Goal: Information Seeking & Learning: Learn about a topic

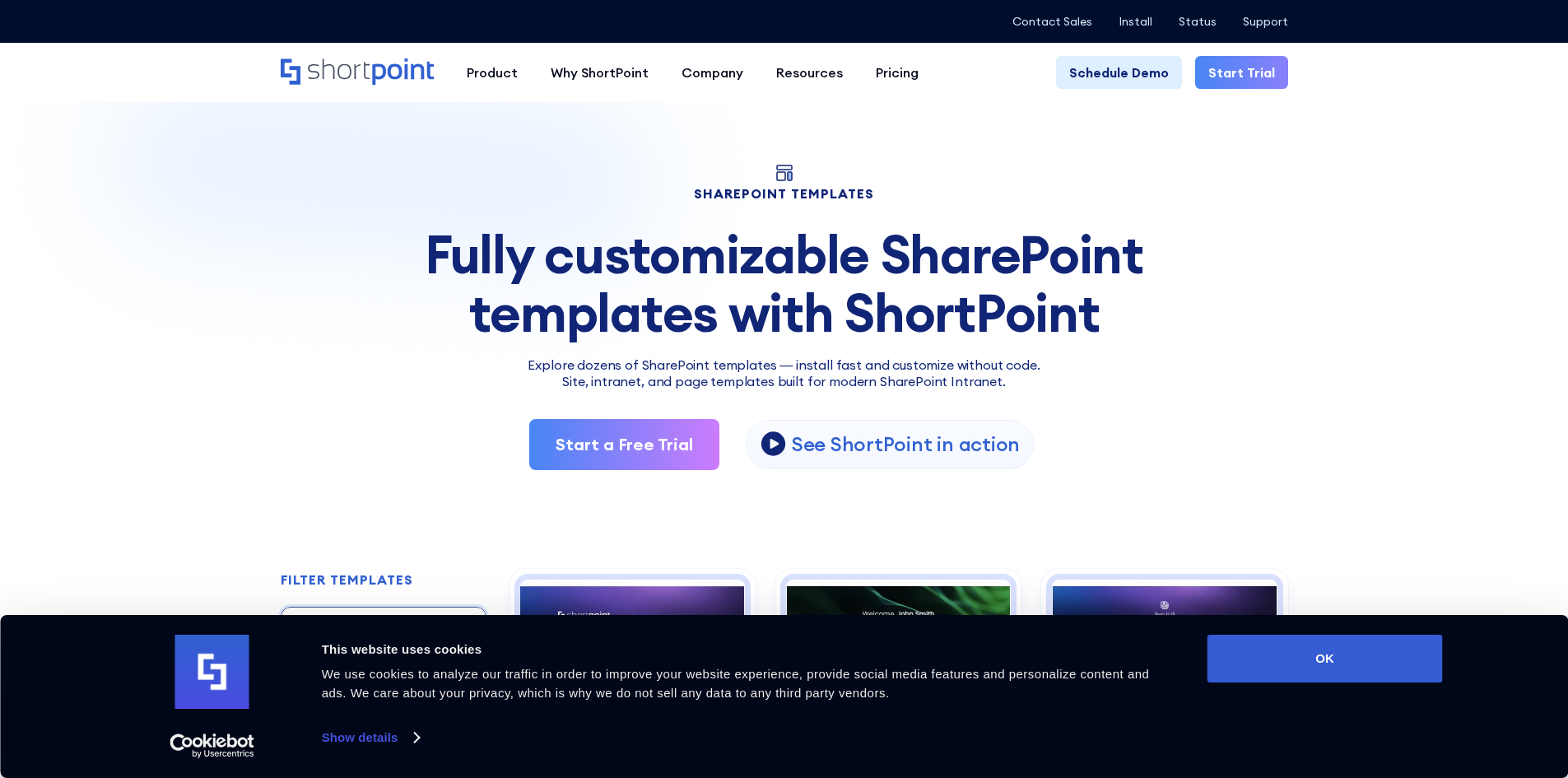
scroll to position [165, 0]
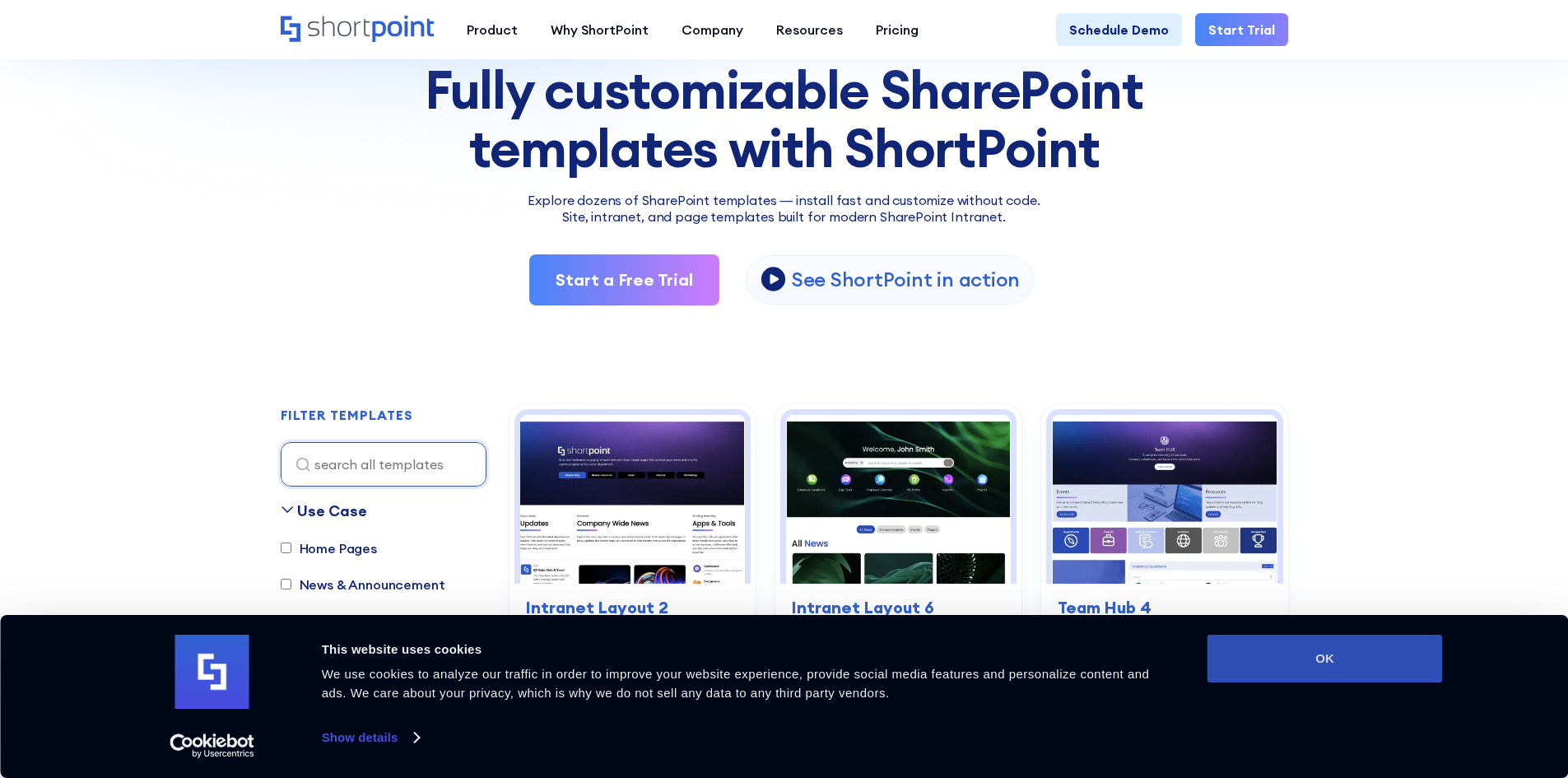
click at [1350, 651] on button "OK" at bounding box center [1325, 659] width 235 height 48
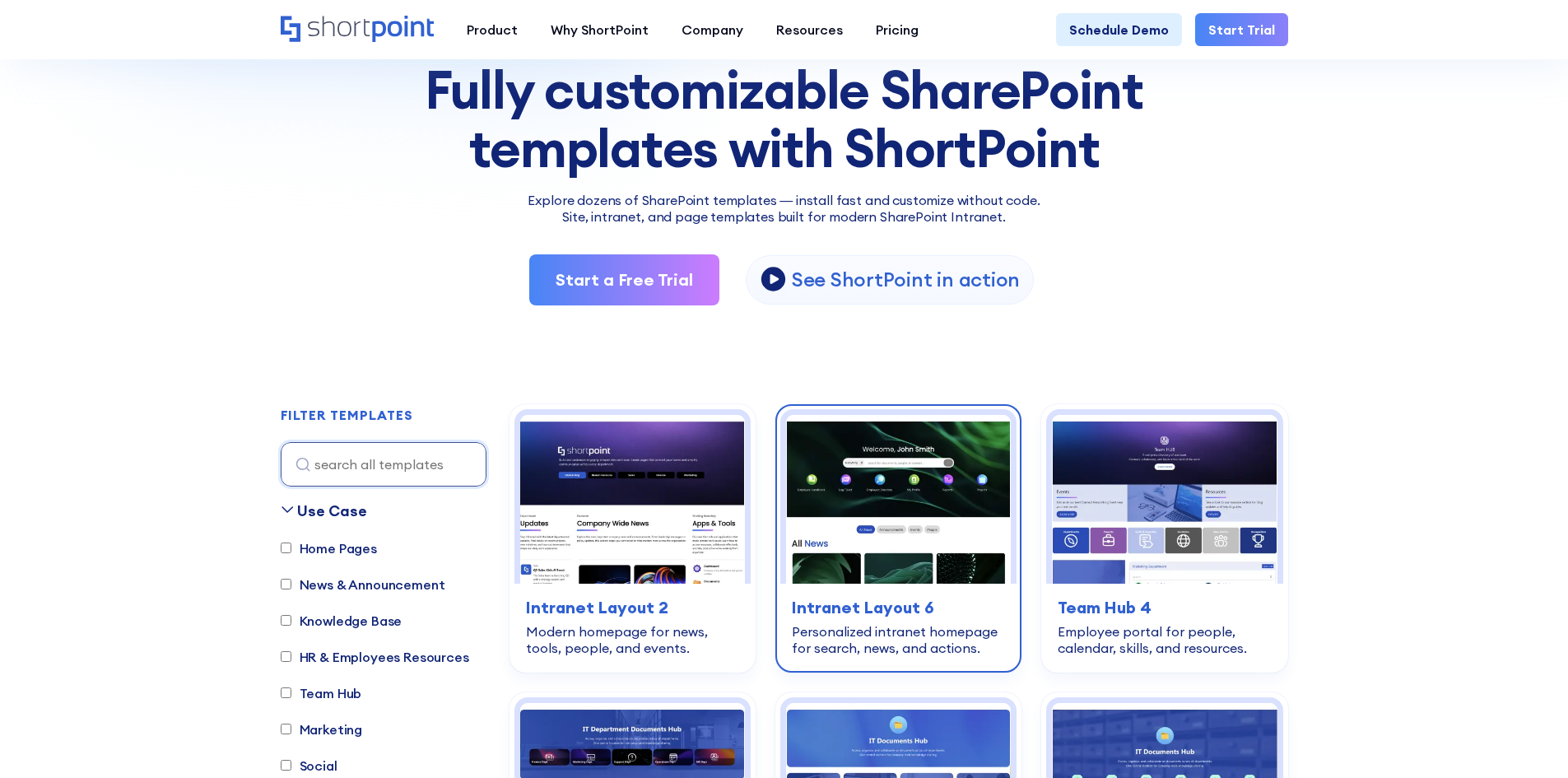
scroll to position [0, 0]
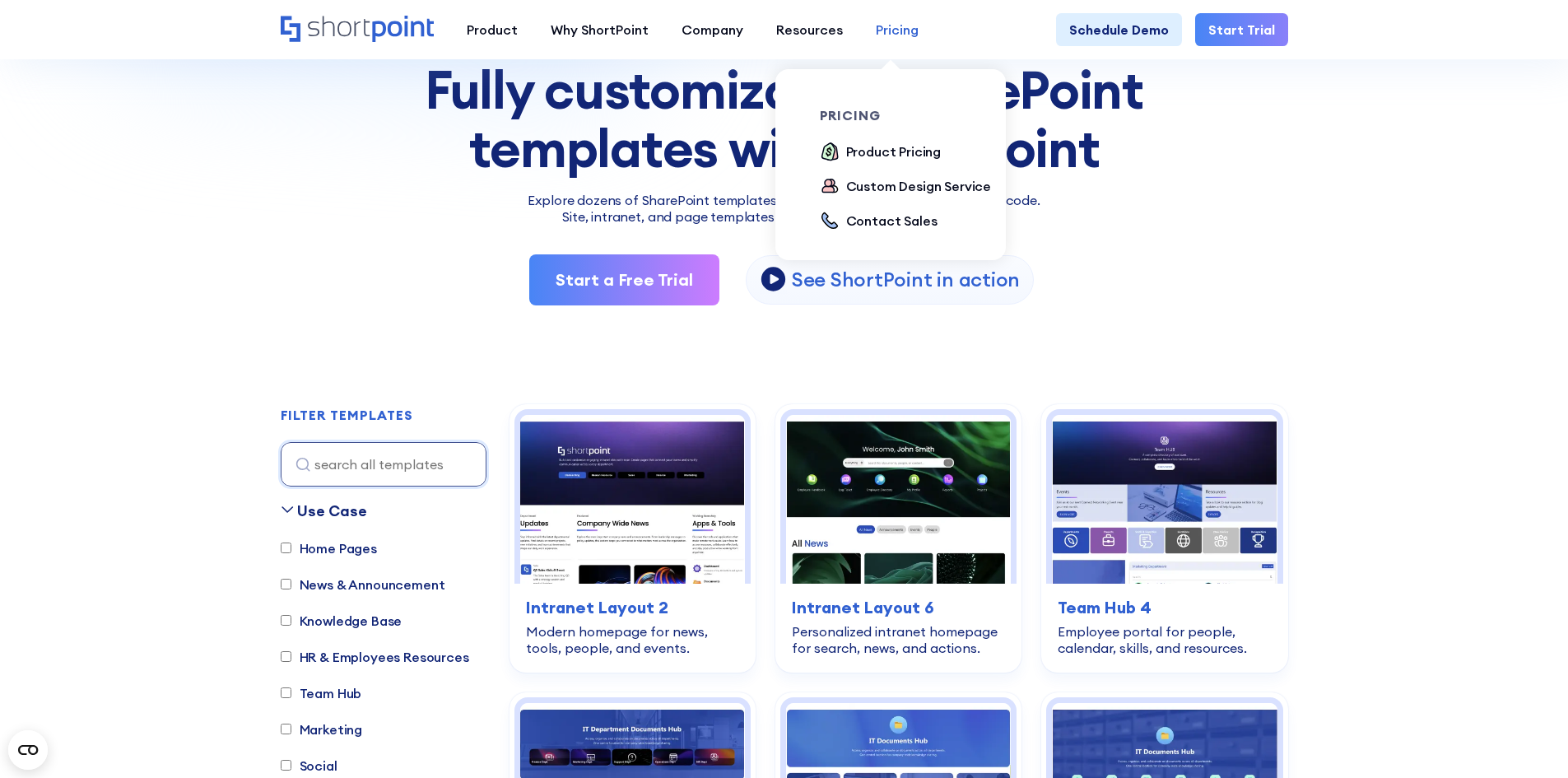
click at [882, 29] on div "Pricing" at bounding box center [897, 30] width 43 height 20
click at [883, 147] on div "Product Pricing" at bounding box center [893, 151] width 95 height 20
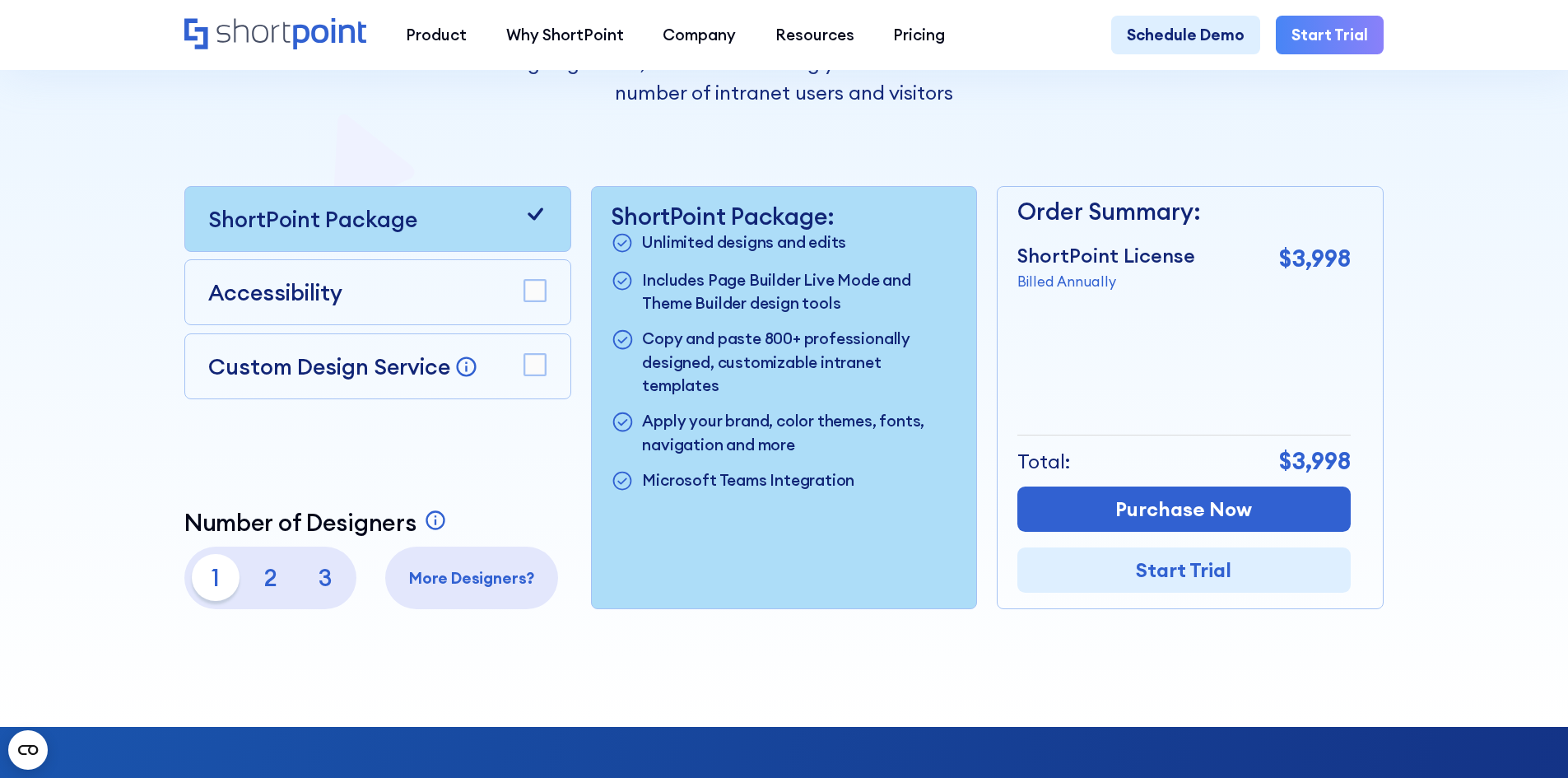
scroll to position [494, 0]
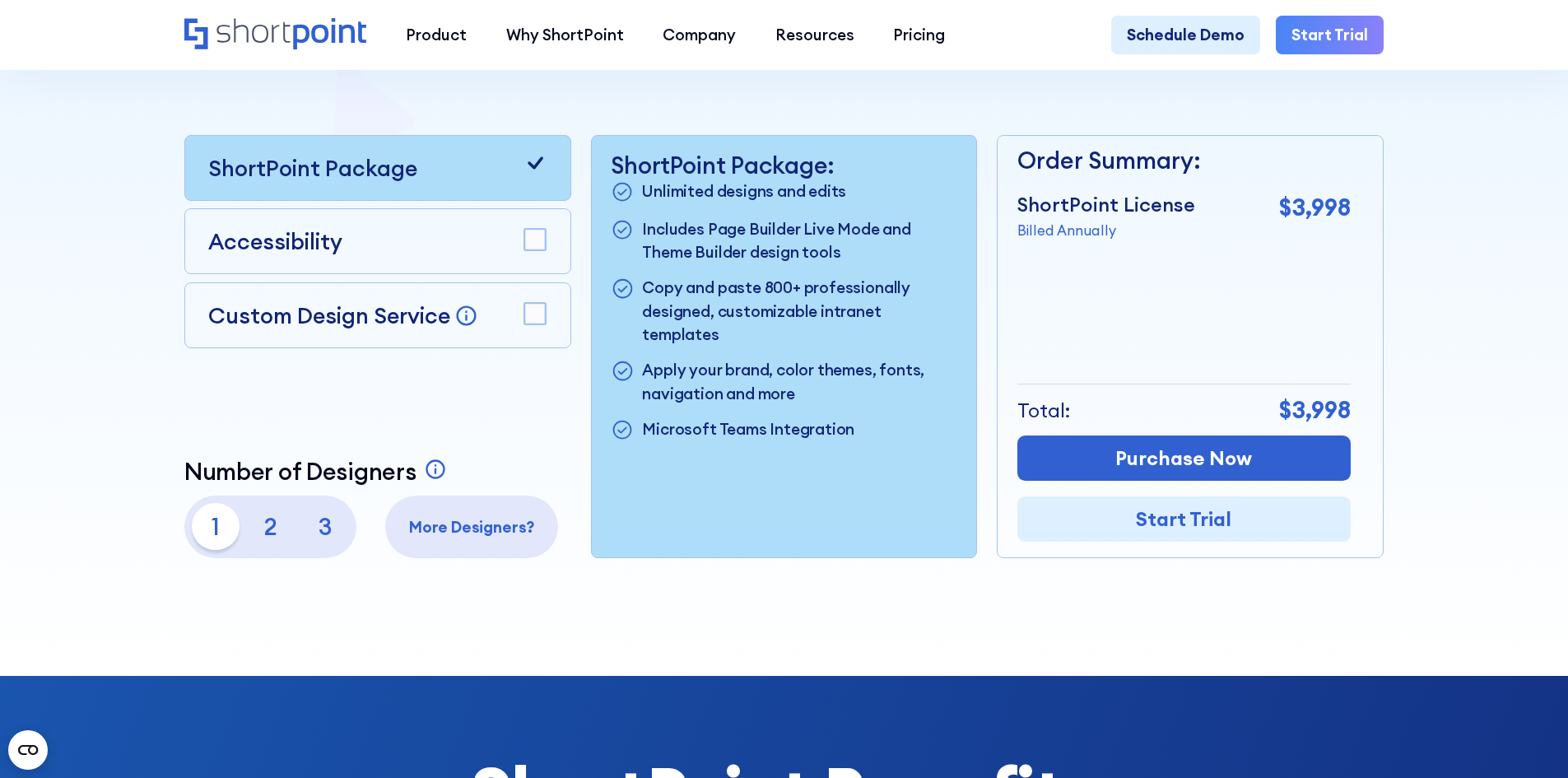
click at [268, 535] on p "2" at bounding box center [270, 526] width 47 height 47
click at [325, 534] on p "3" at bounding box center [325, 526] width 47 height 47
